Goal: Information Seeking & Learning: Find specific fact

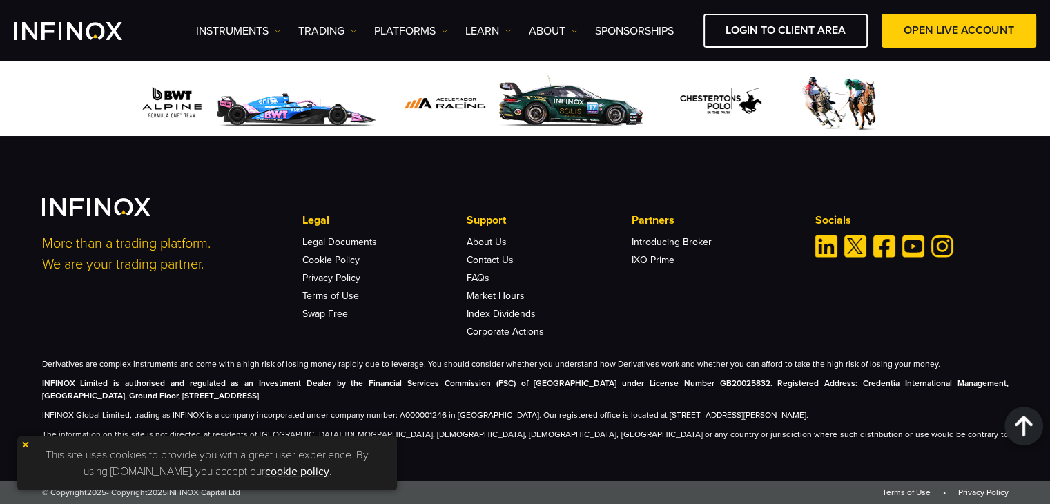
scroll to position [4814, 0]
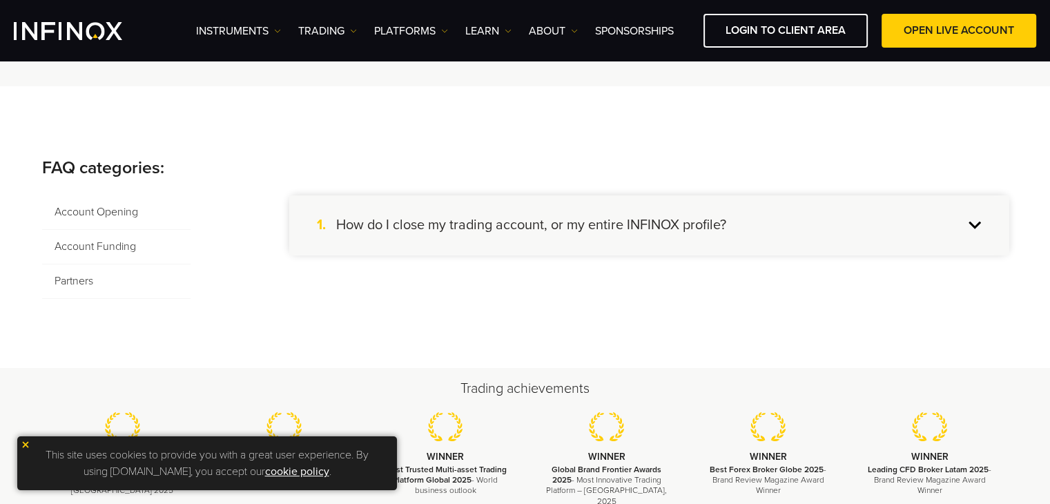
scroll to position [146, 0]
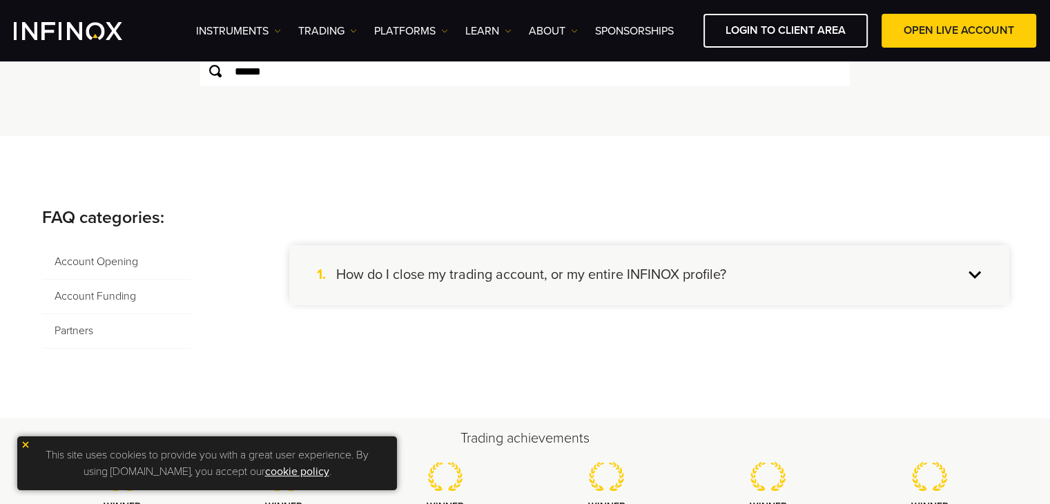
click at [287, 72] on input "******" at bounding box center [525, 71] width 652 height 33
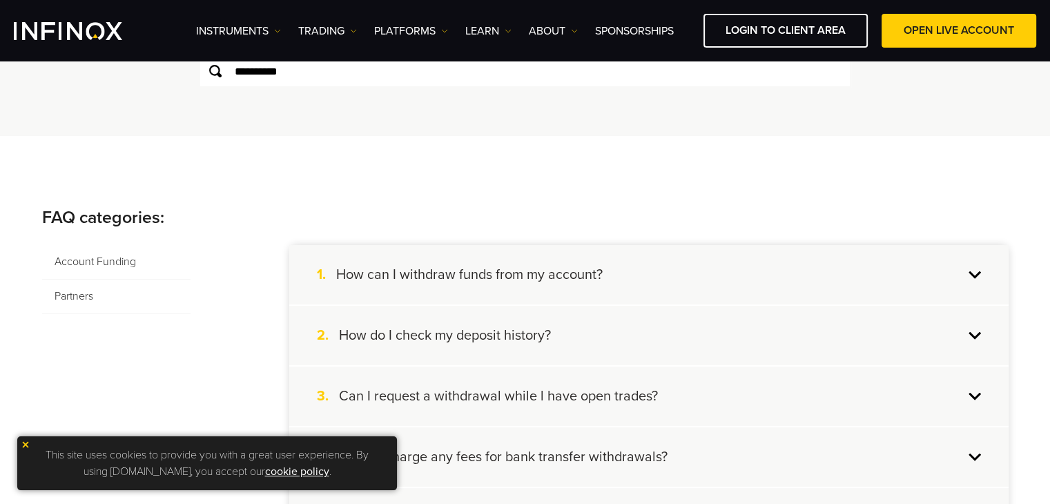
click at [648, 199] on div "FAQ categories: Account Funding Partners 1. How can I withdraw funds from my ac…" at bounding box center [525, 497] width 1050 height 723
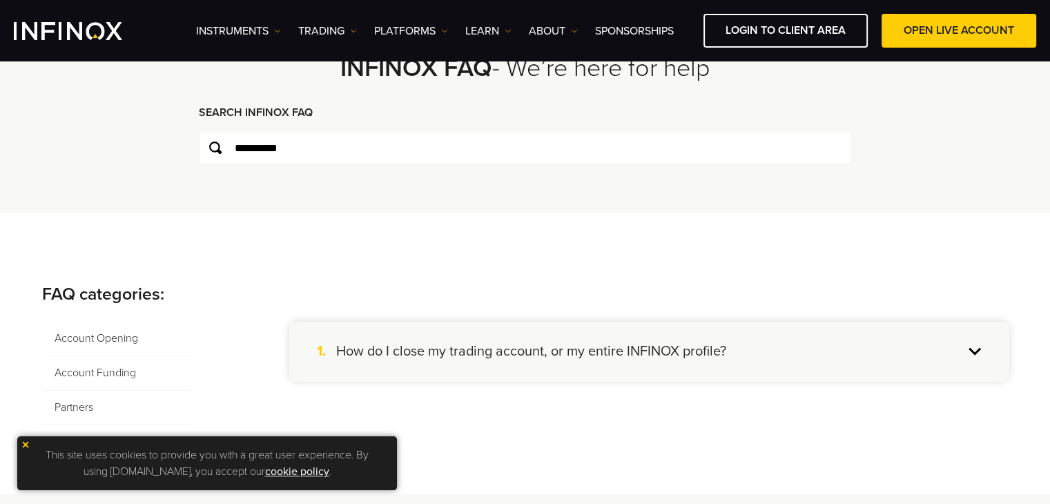
scroll to position [63, 0]
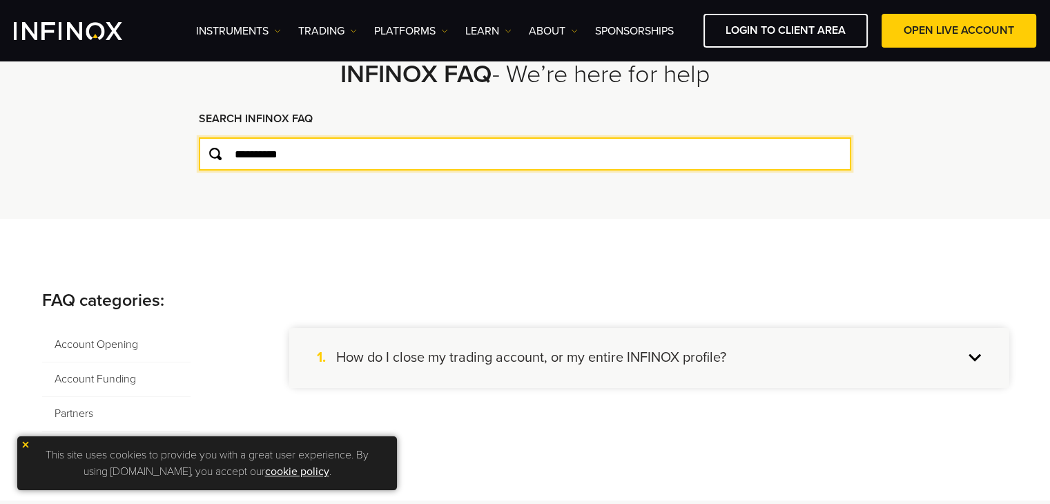
click at [545, 150] on input "**********" at bounding box center [525, 153] width 652 height 33
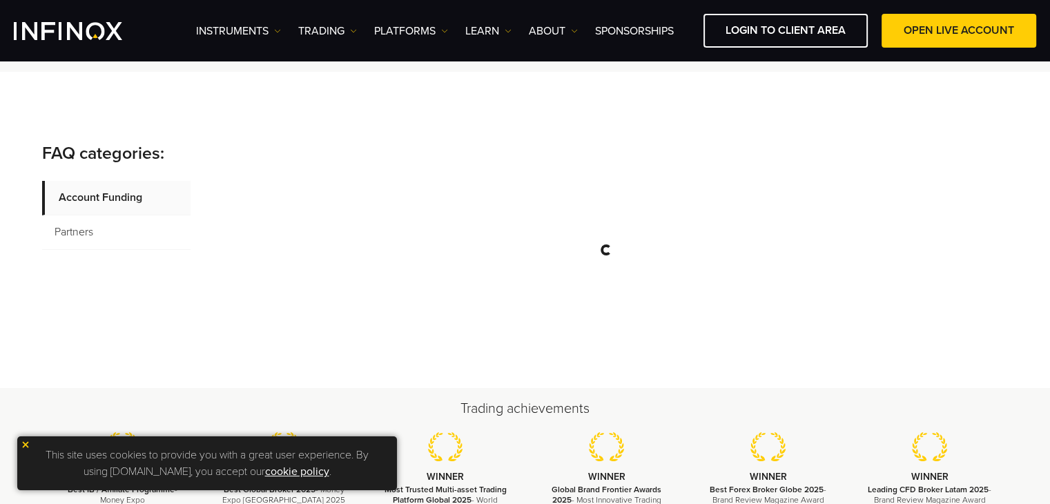
scroll to position [204, 0]
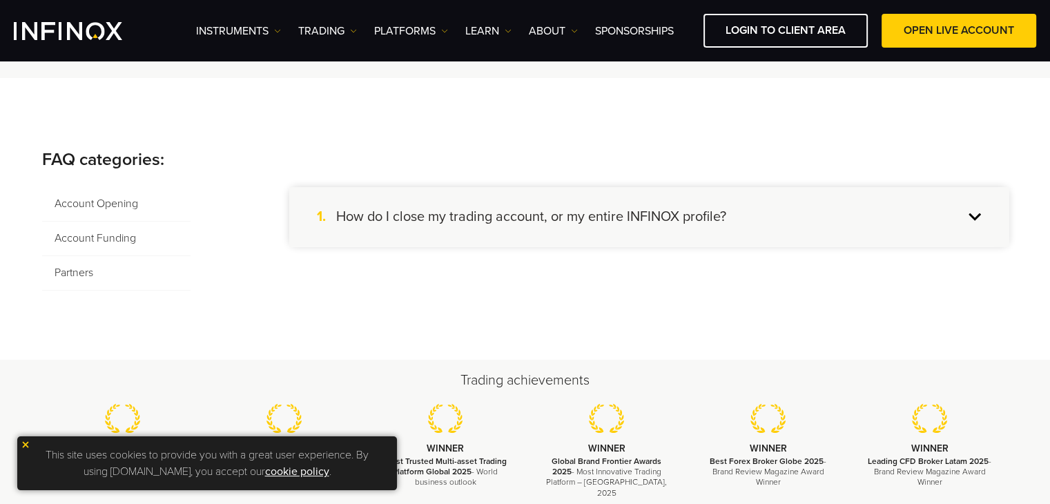
type input "********"
click at [662, 121] on div "FAQ categories: Account Opening Account Funding Partners 1. How do I close my t…" at bounding box center [525, 219] width 1050 height 282
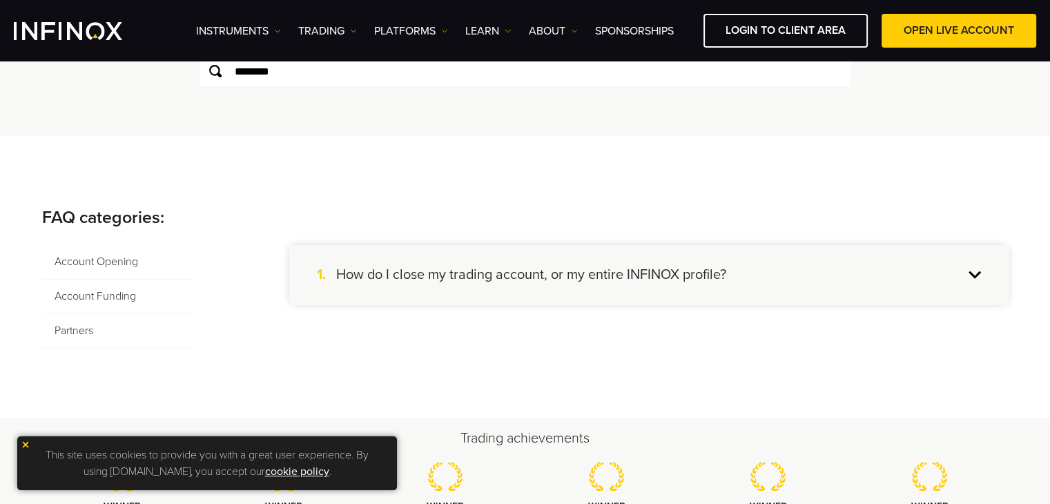
scroll to position [121, 0]
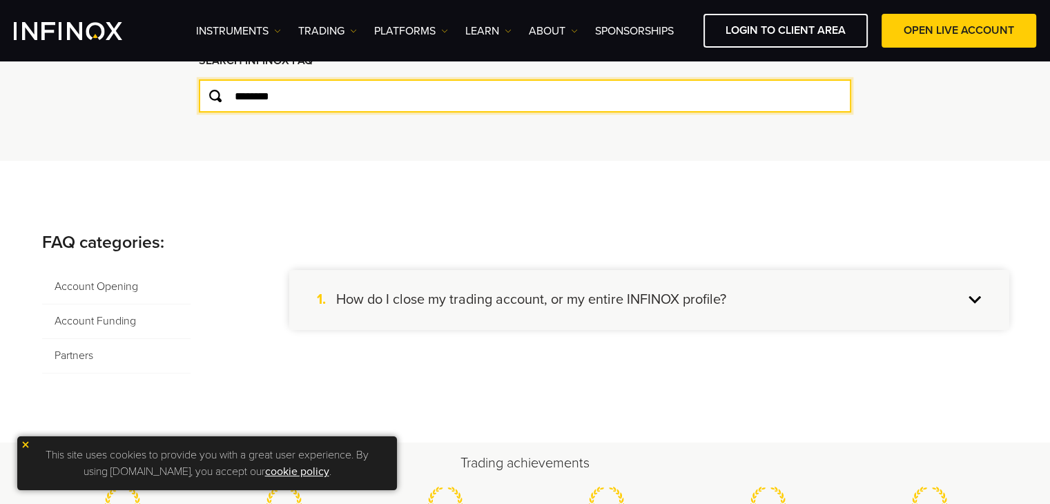
click at [646, 107] on input "********" at bounding box center [525, 95] width 652 height 33
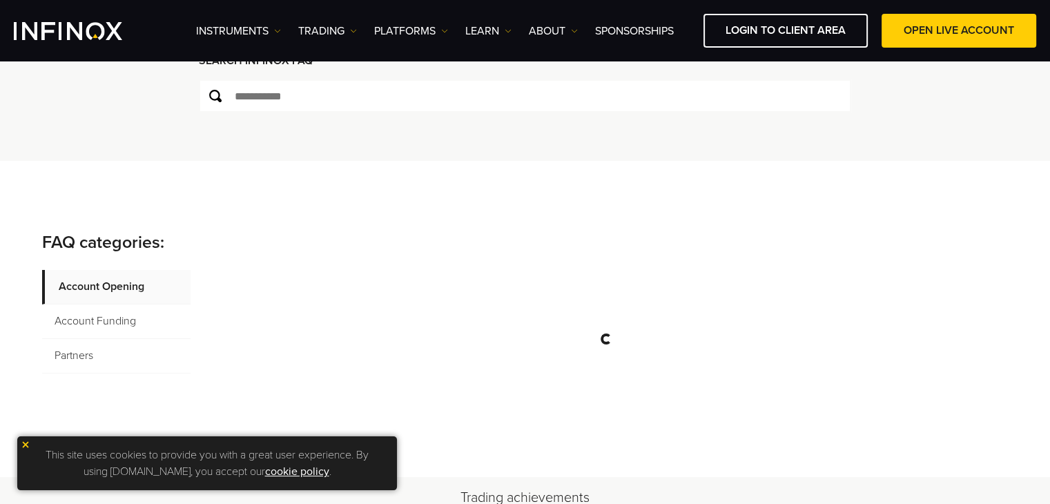
click at [119, 318] on span "Account Funding" at bounding box center [116, 321] width 148 height 35
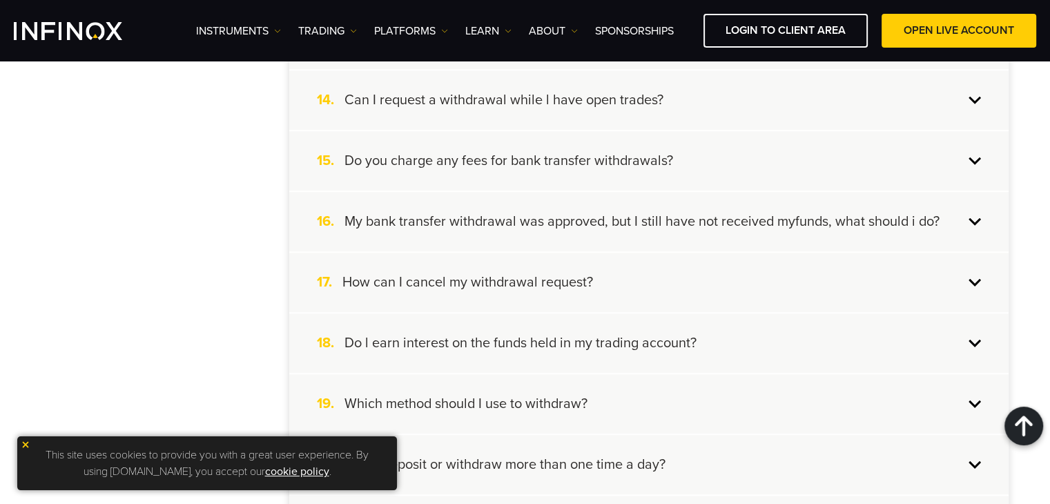
scroll to position [1104, 0]
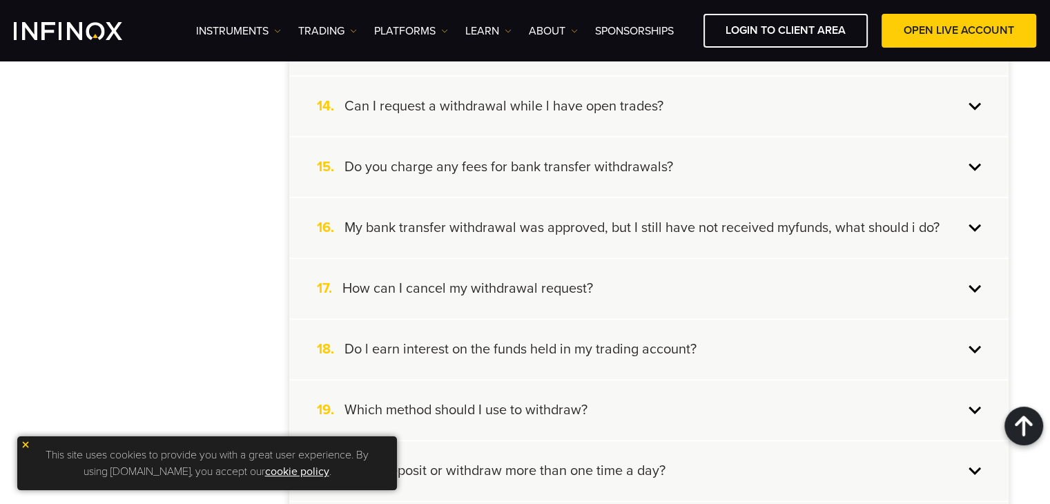
click at [644, 159] on h4 "Do you charge any fees for bank transfer withdrawals?" at bounding box center [508, 167] width 328 height 18
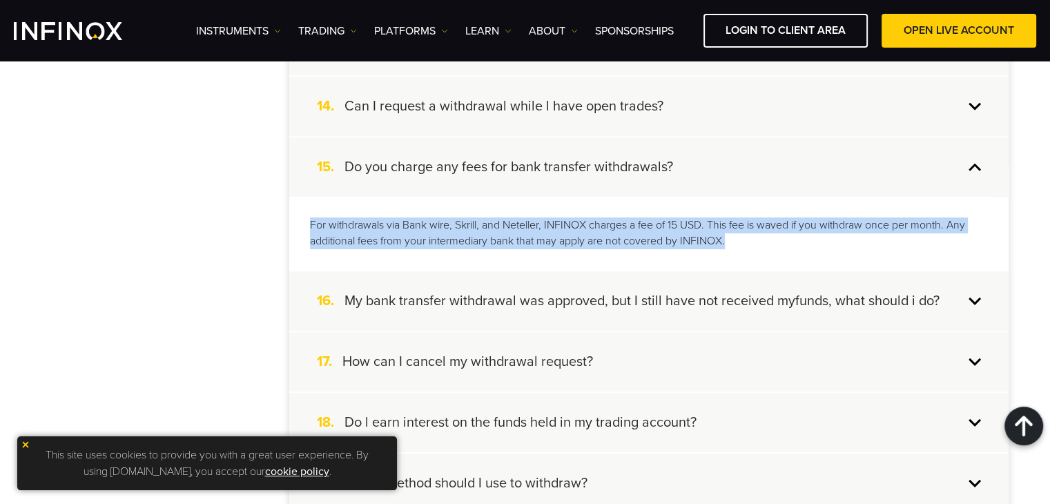
drag, startPoint x: 308, startPoint y: 218, endPoint x: 746, endPoint y: 239, distance: 438.7
click at [746, 239] on div "For withdrawals via Bank wire, Skrill, and Neteller, INFINOX charges a fee of 1…" at bounding box center [648, 233] width 719 height 73
copy p "For withdrawals via Bank wire, Skrill, and Neteller, INFINOX charges a fee of 1…"
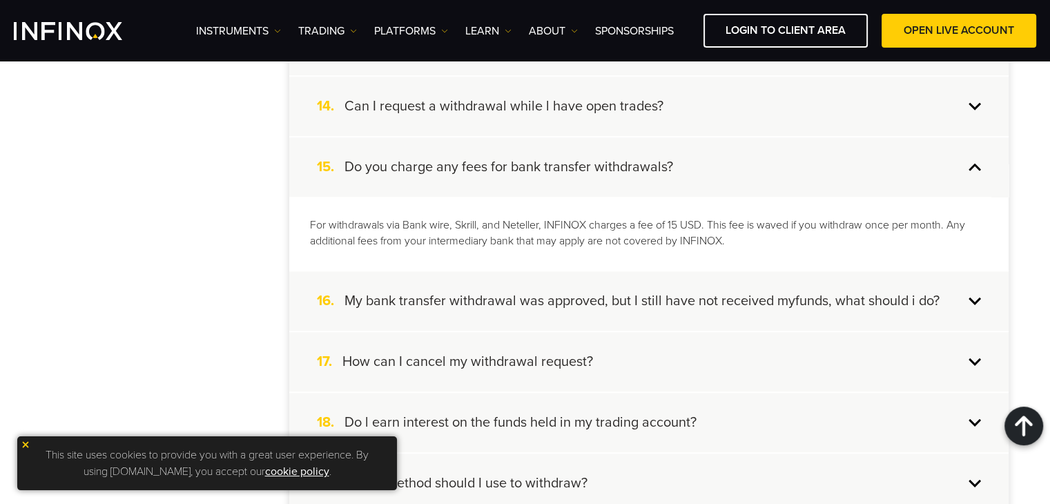
click at [492, 164] on h4 "Do you charge any fees for bank transfer withdrawals?" at bounding box center [508, 167] width 328 height 18
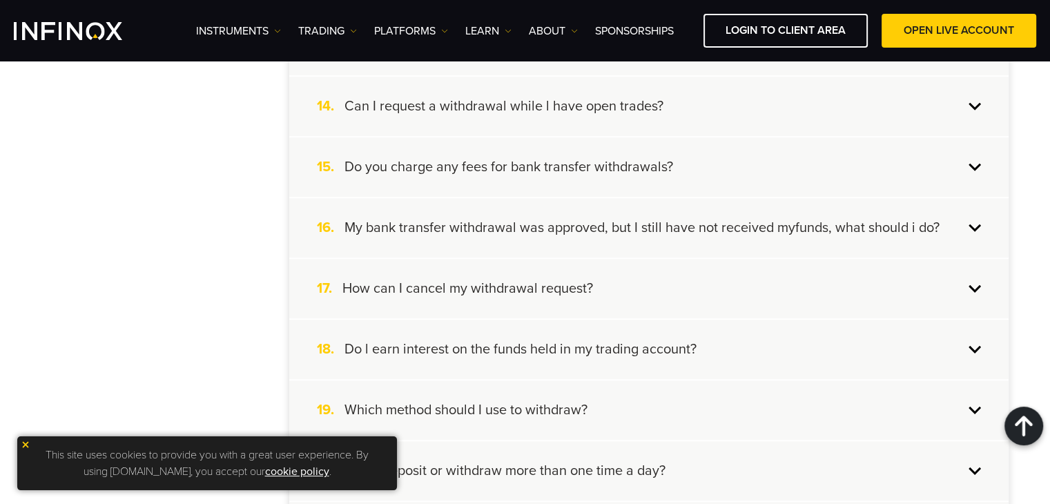
click at [494, 97] on h4 "Can I request a withdrawal while l have open trades?" at bounding box center [503, 106] width 319 height 18
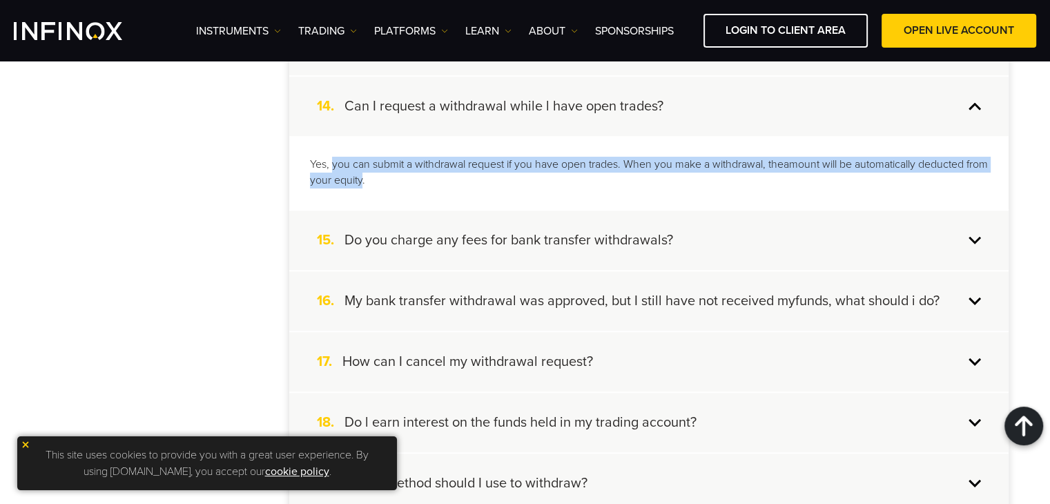
drag, startPoint x: 331, startPoint y: 162, endPoint x: 384, endPoint y: 181, distance: 56.5
click at [384, 181] on p "Yes, you can submit a withdrawal request if you have open trades. When you make…" at bounding box center [649, 173] width 678 height 32
copy p "you can submit a withdrawal request if you have open trades. When you make a wi…"
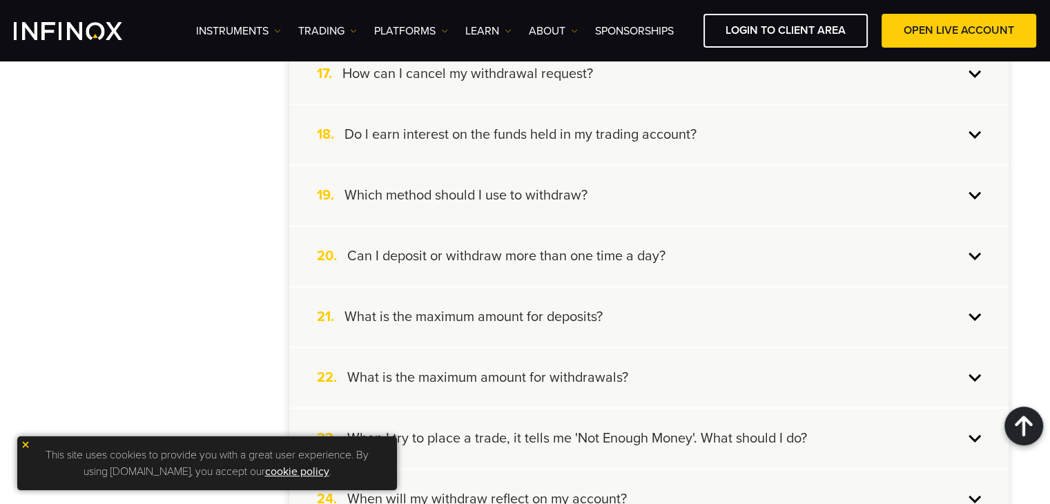
scroll to position [1426, 0]
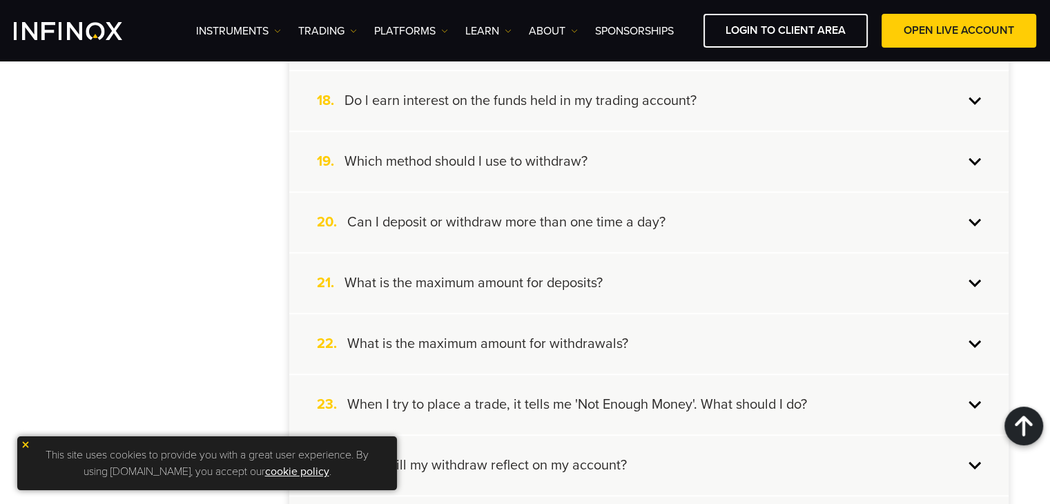
click at [552, 159] on h4 "Which method should I use to withdraw?" at bounding box center [465, 161] width 243 height 18
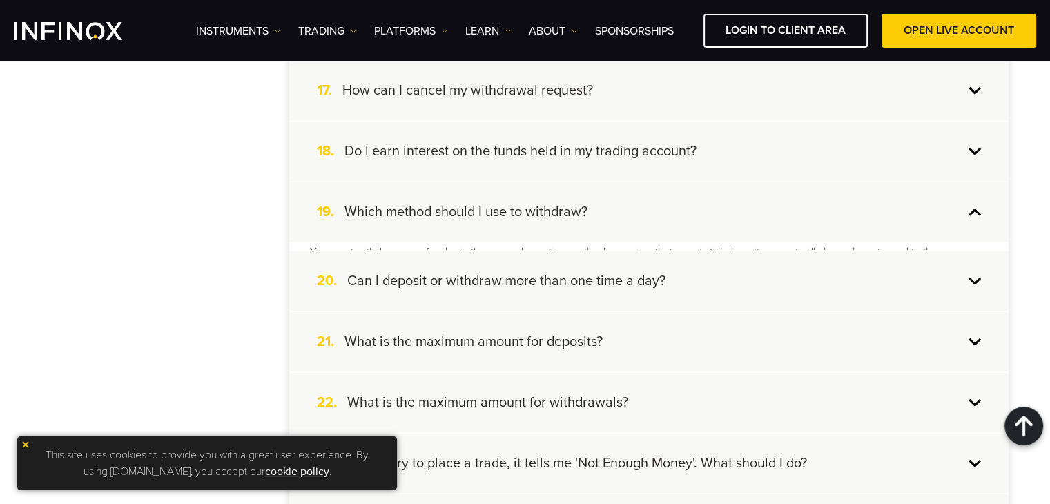
scroll to position [1352, 0]
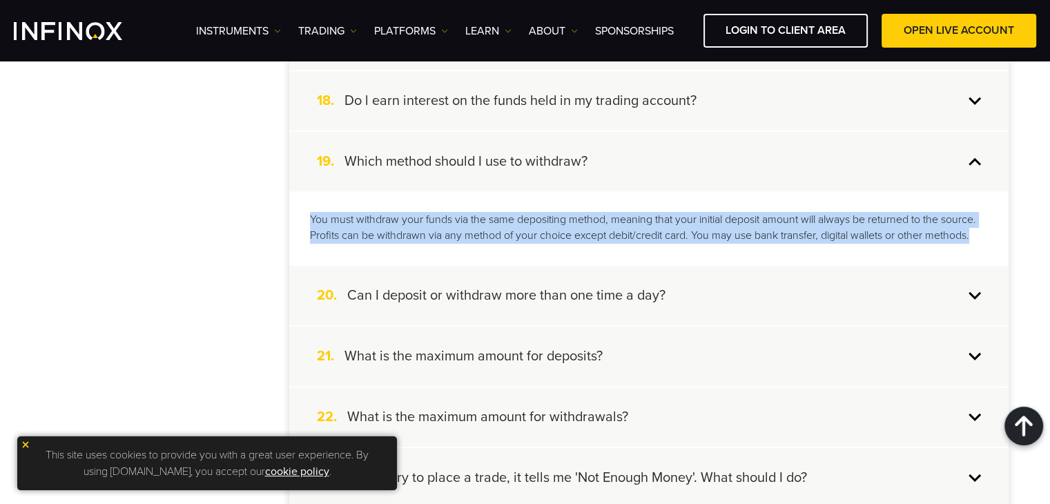
drag, startPoint x: 312, startPoint y: 212, endPoint x: 983, endPoint y: 235, distance: 671.1
click at [983, 235] on p "You must withdraw your funds via the same depositing method, meaning that your …" at bounding box center [649, 228] width 678 height 32
copy p "You must withdraw your funds via the same depositing method, meaning that your …"
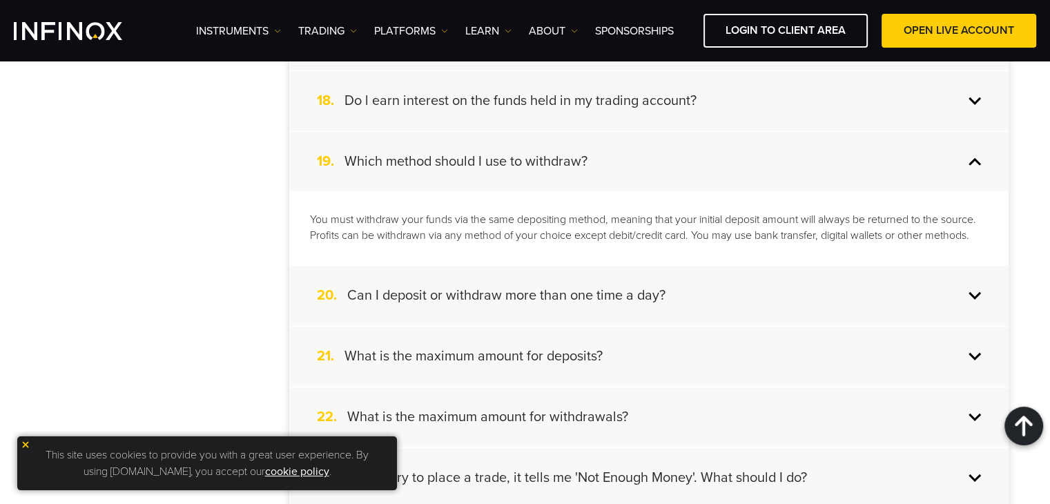
click at [602, 293] on h4 "Can I deposit or withdraw more than one time a day?" at bounding box center [506, 295] width 318 height 18
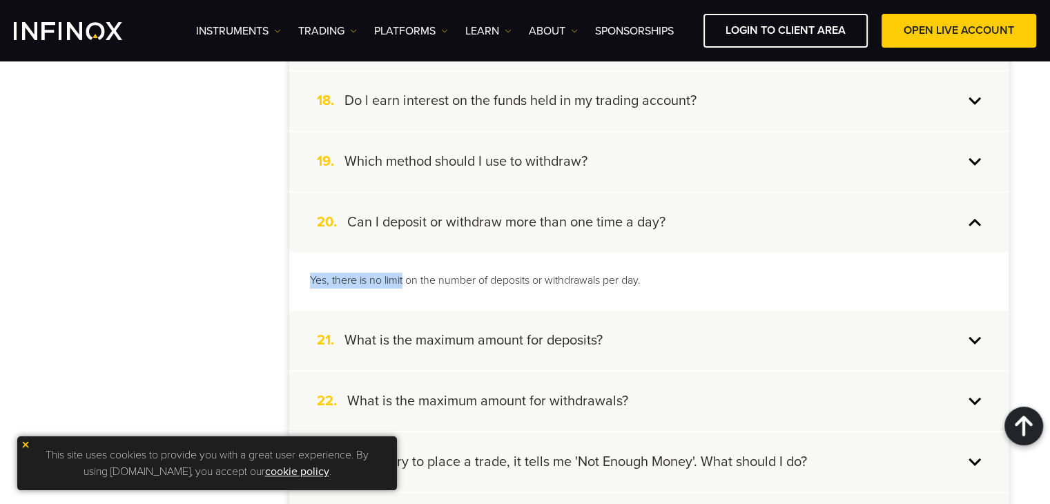
drag, startPoint x: 311, startPoint y: 272, endPoint x: 403, endPoint y: 279, distance: 92.7
click at [403, 279] on p "Yes, there is no limit on the number of deposits or withdrawals per day." at bounding box center [649, 281] width 678 height 16
click at [326, 279] on p "Yes, there is no limit on the number of deposits or withdrawals per day." at bounding box center [649, 281] width 678 height 16
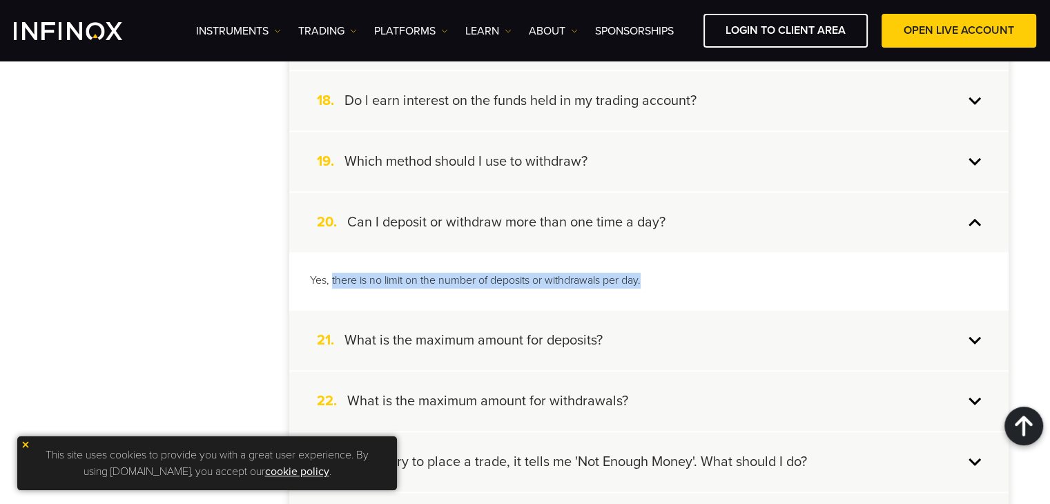
drag, startPoint x: 331, startPoint y: 270, endPoint x: 721, endPoint y: 270, distance: 389.9
click at [721, 273] on p "Yes, there is no limit on the number of deposits or withdrawals per day." at bounding box center [649, 281] width 678 height 16
copy p "there is no limit on the number of deposits or withdrawals per day."
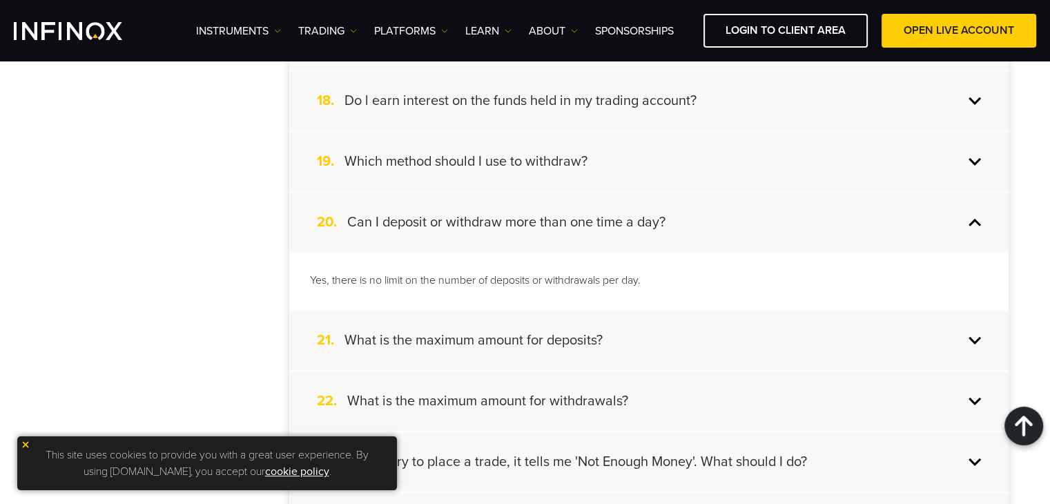
click at [575, 392] on h4 "What is the maximum amount for withdrawals?" at bounding box center [487, 401] width 281 height 18
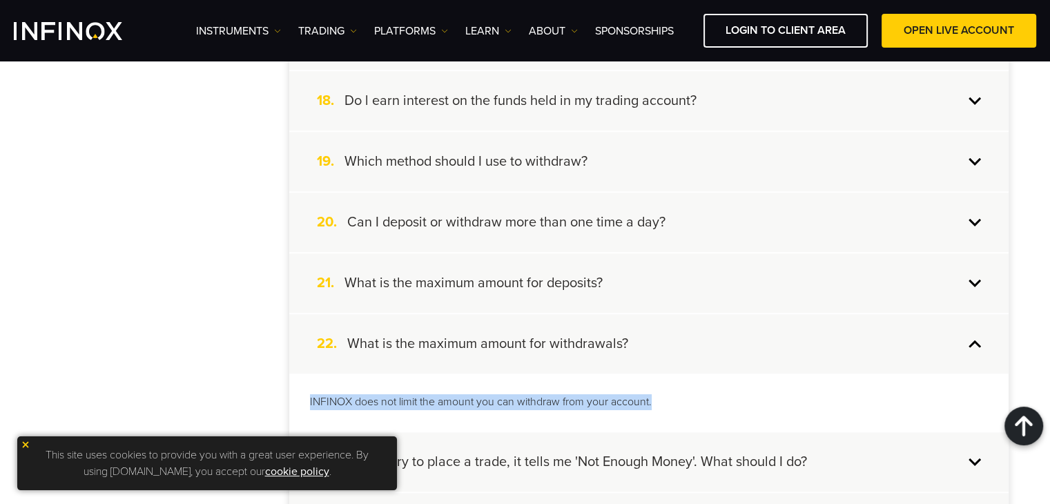
drag, startPoint x: 309, startPoint y: 395, endPoint x: 709, endPoint y: 393, distance: 400.2
click at [709, 394] on p "INFINOX does not limit the amount you can withdraw from your account." at bounding box center [649, 402] width 678 height 16
copy p "INFINOX does not limit the amount you can withdraw from your account."
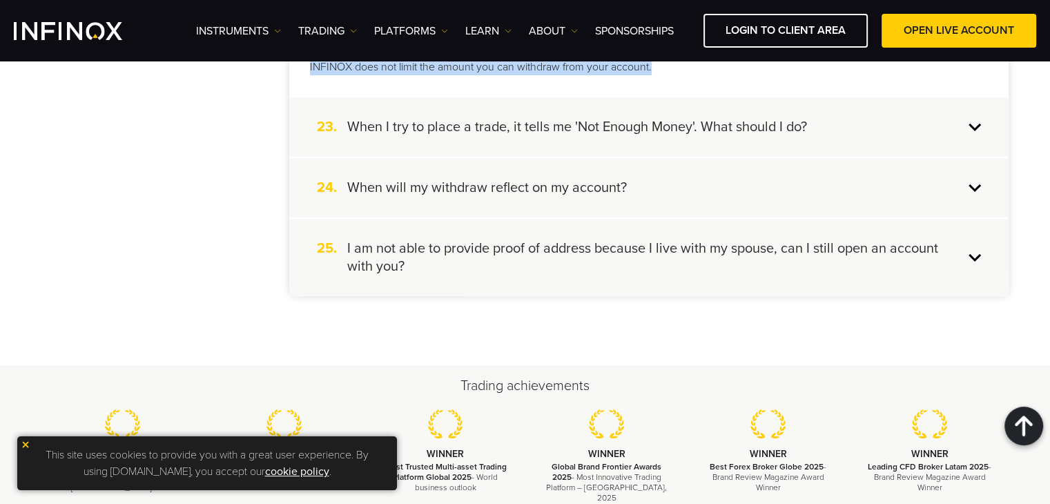
scroll to position [1672, 0]
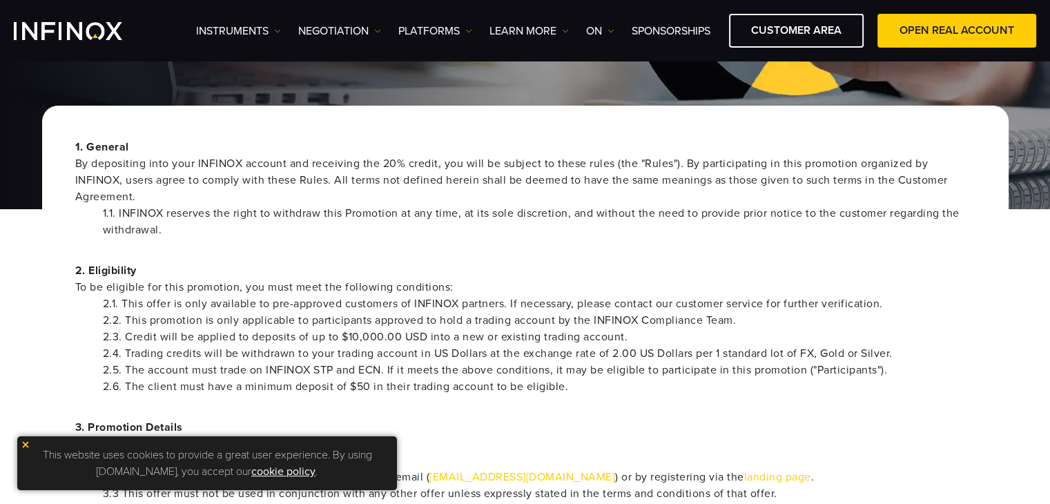
scroll to position [130, 0]
